Goal: Navigation & Orientation: Find specific page/section

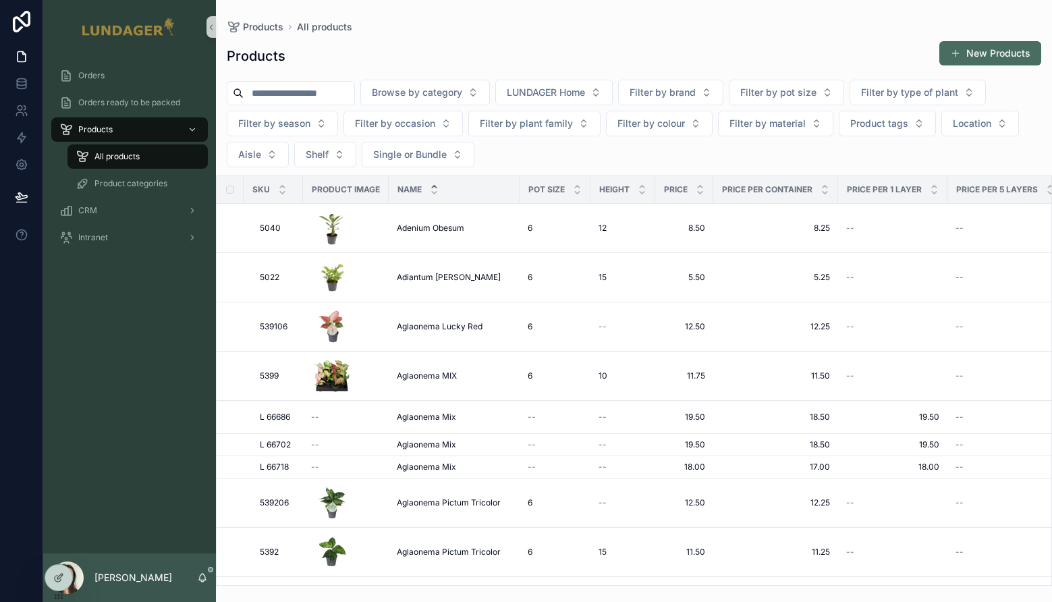
drag, startPoint x: 95, startPoint y: 289, endPoint x: 97, endPoint y: 261, distance: 27.7
click at [95, 284] on div "Orders Orders ready to be packed Products All products Product categories CRM I…" at bounding box center [129, 304] width 173 height 500
click at [116, 66] on div "Orders" at bounding box center [129, 76] width 140 height 22
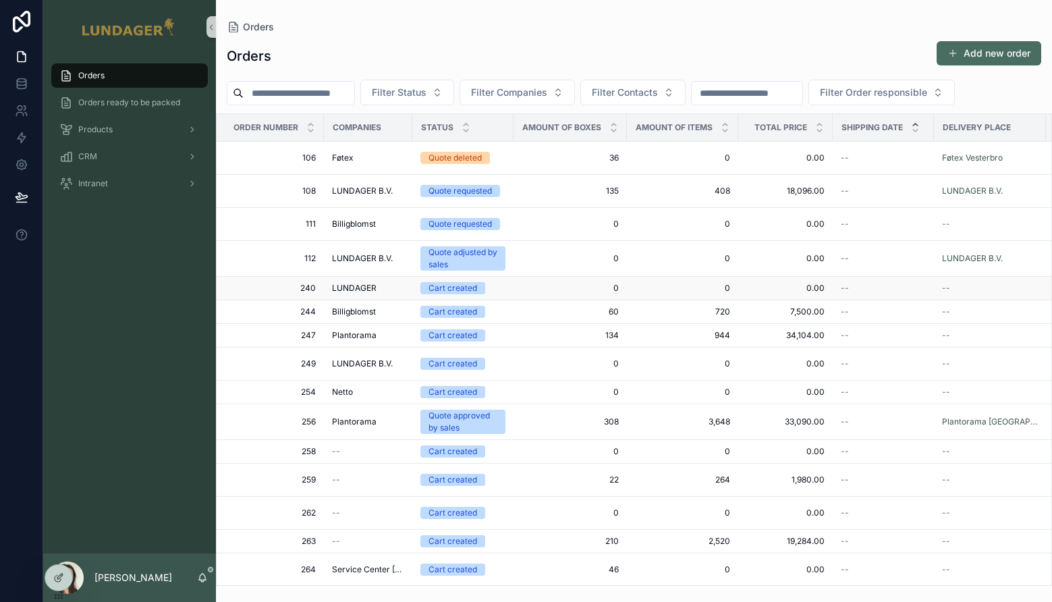
click at [543, 294] on td "0 0" at bounding box center [570, 289] width 113 height 24
click at [543, 291] on span "0" at bounding box center [570, 288] width 97 height 11
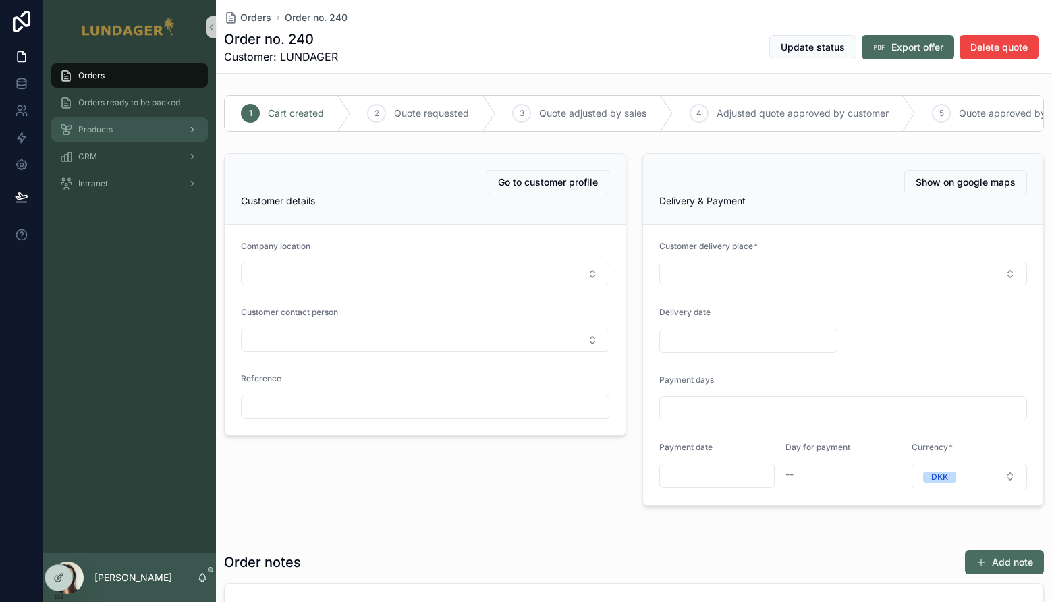
click at [101, 134] on span "Products" at bounding box center [95, 129] width 34 height 11
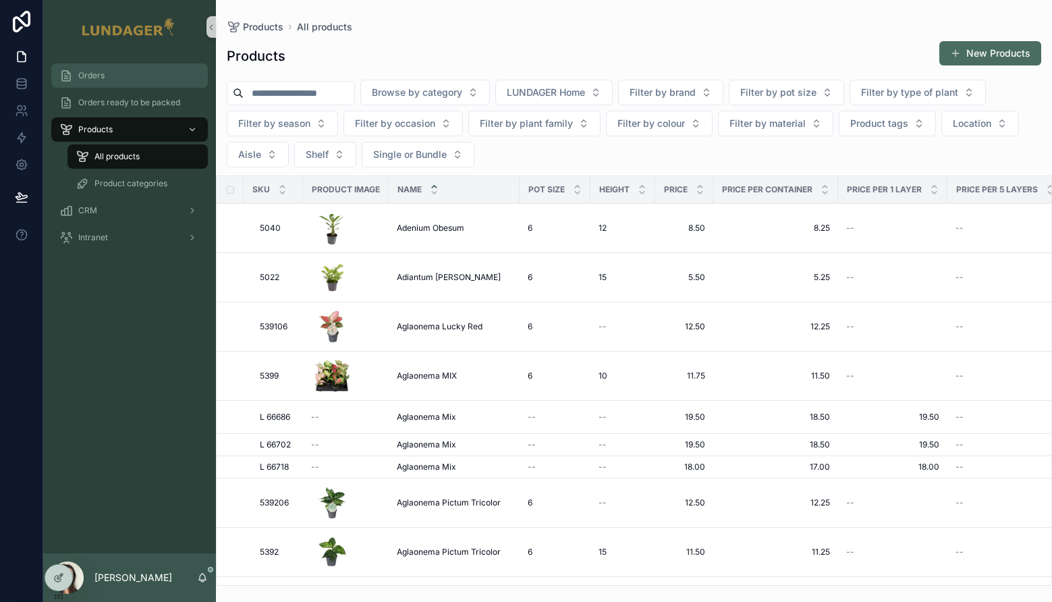
click at [99, 79] on span "Orders" at bounding box center [91, 75] width 26 height 11
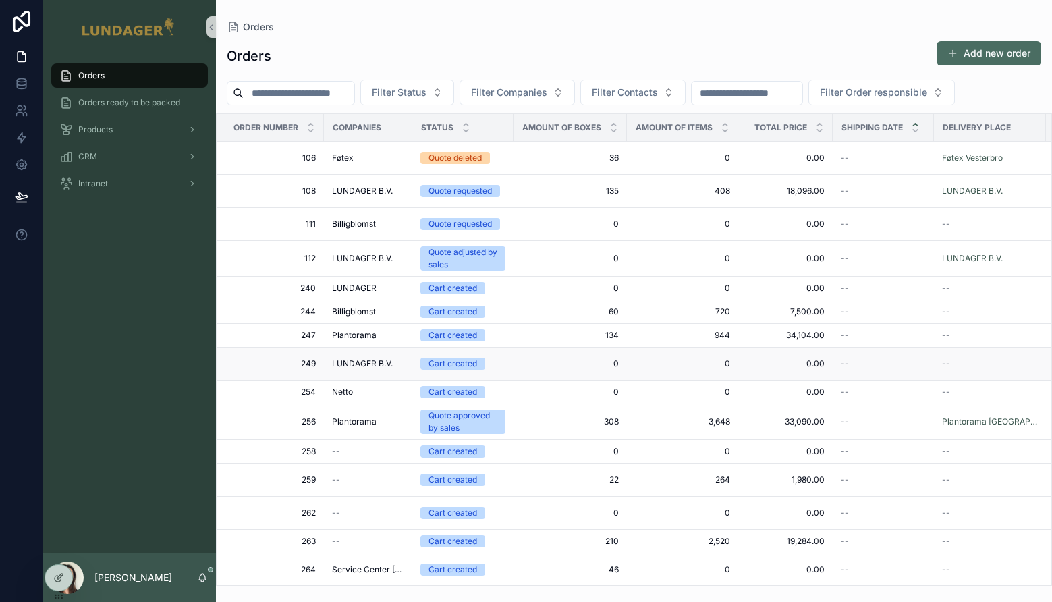
click at [541, 368] on span "0" at bounding box center [570, 363] width 97 height 11
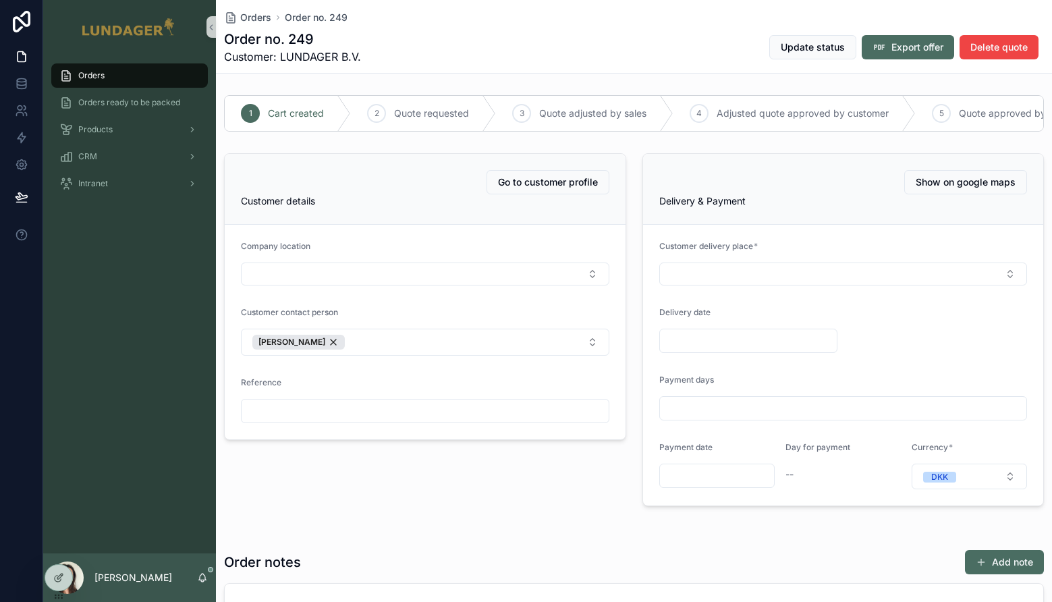
click at [148, 289] on div "Orders Orders ready to be packed Products CRM Intranet" at bounding box center [129, 304] width 173 height 500
